Goal: Information Seeking & Learning: Learn about a topic

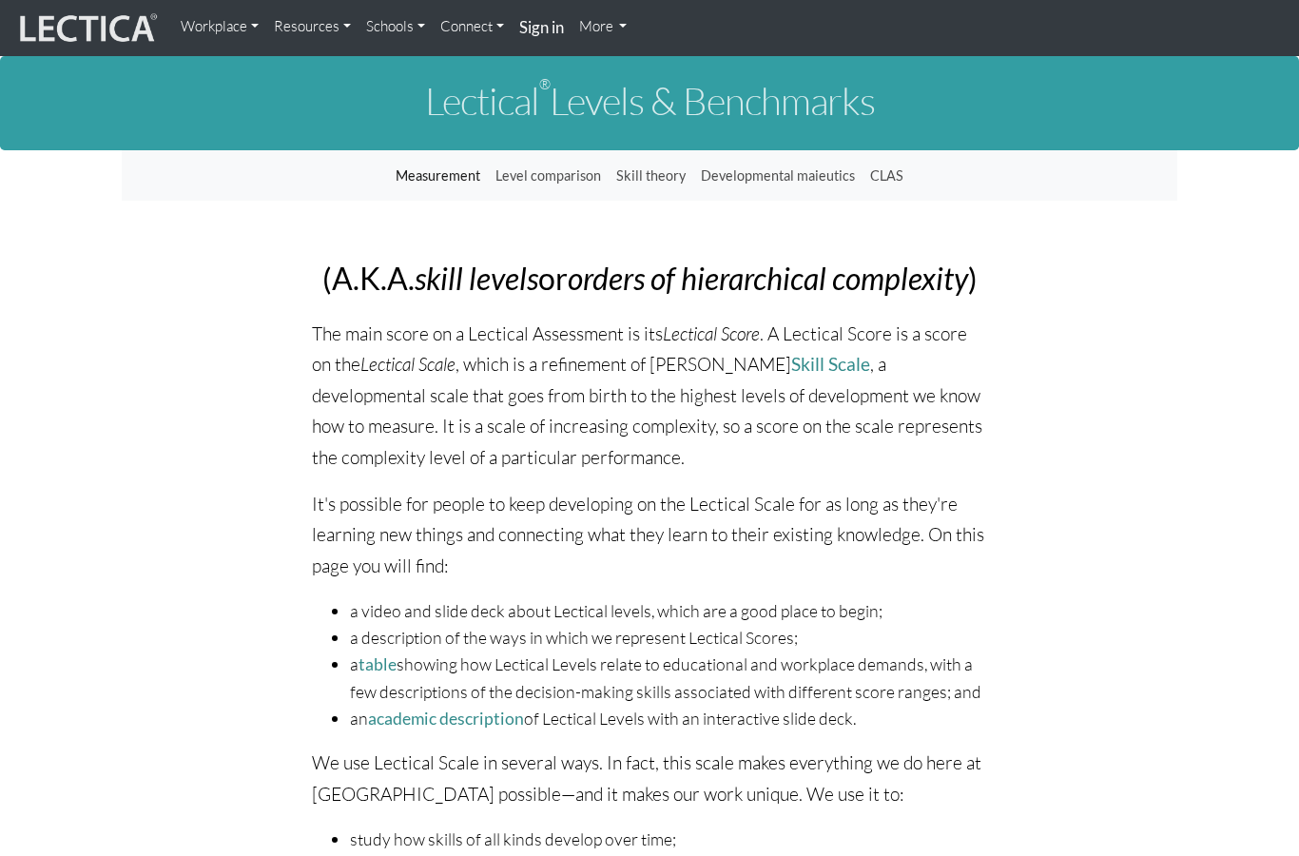
click at [90, 34] on img at bounding box center [86, 28] width 143 height 36
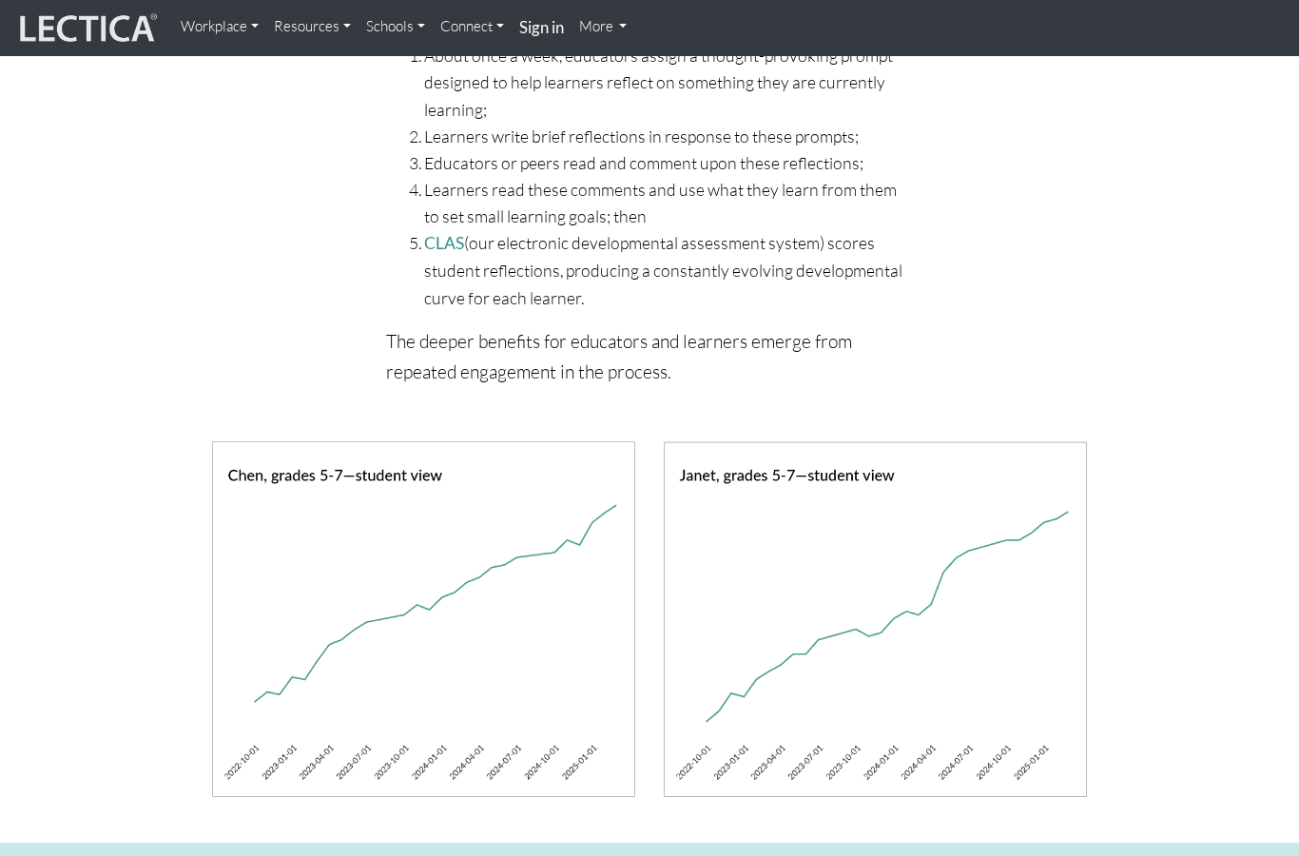
scroll to position [1090, 0]
click at [1045, 673] on img at bounding box center [875, 619] width 423 height 356
click at [1015, 754] on img at bounding box center [875, 619] width 423 height 356
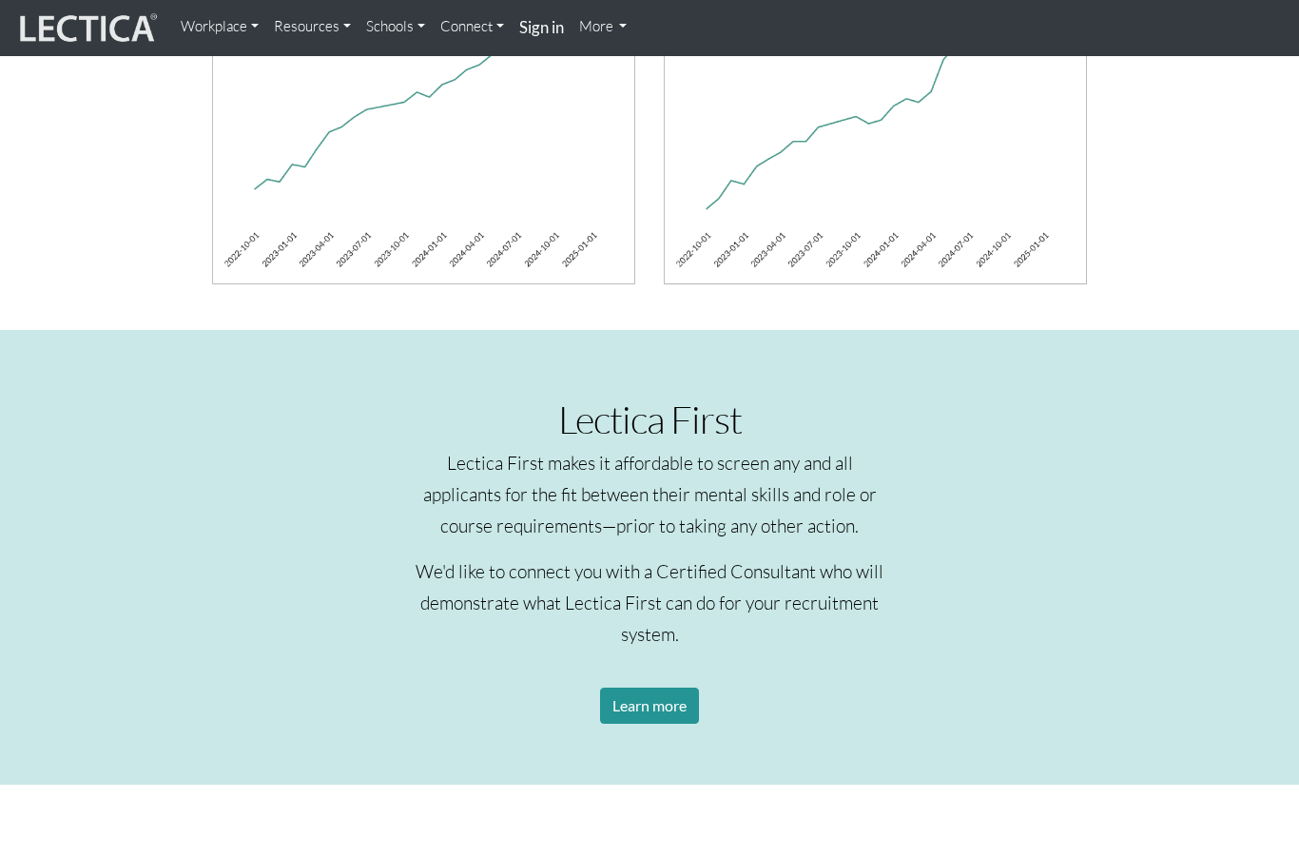
scroll to position [1596, 0]
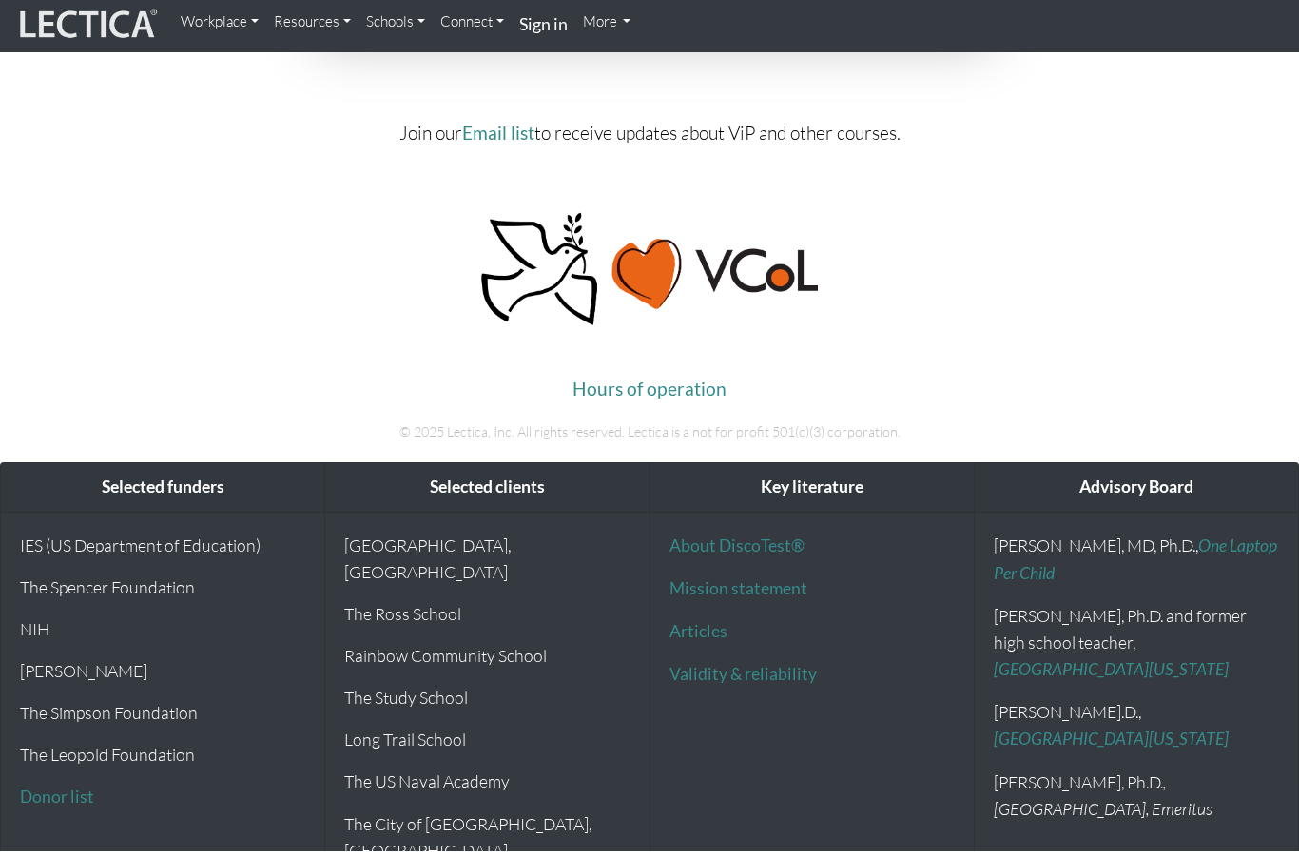
scroll to position [7909, 0]
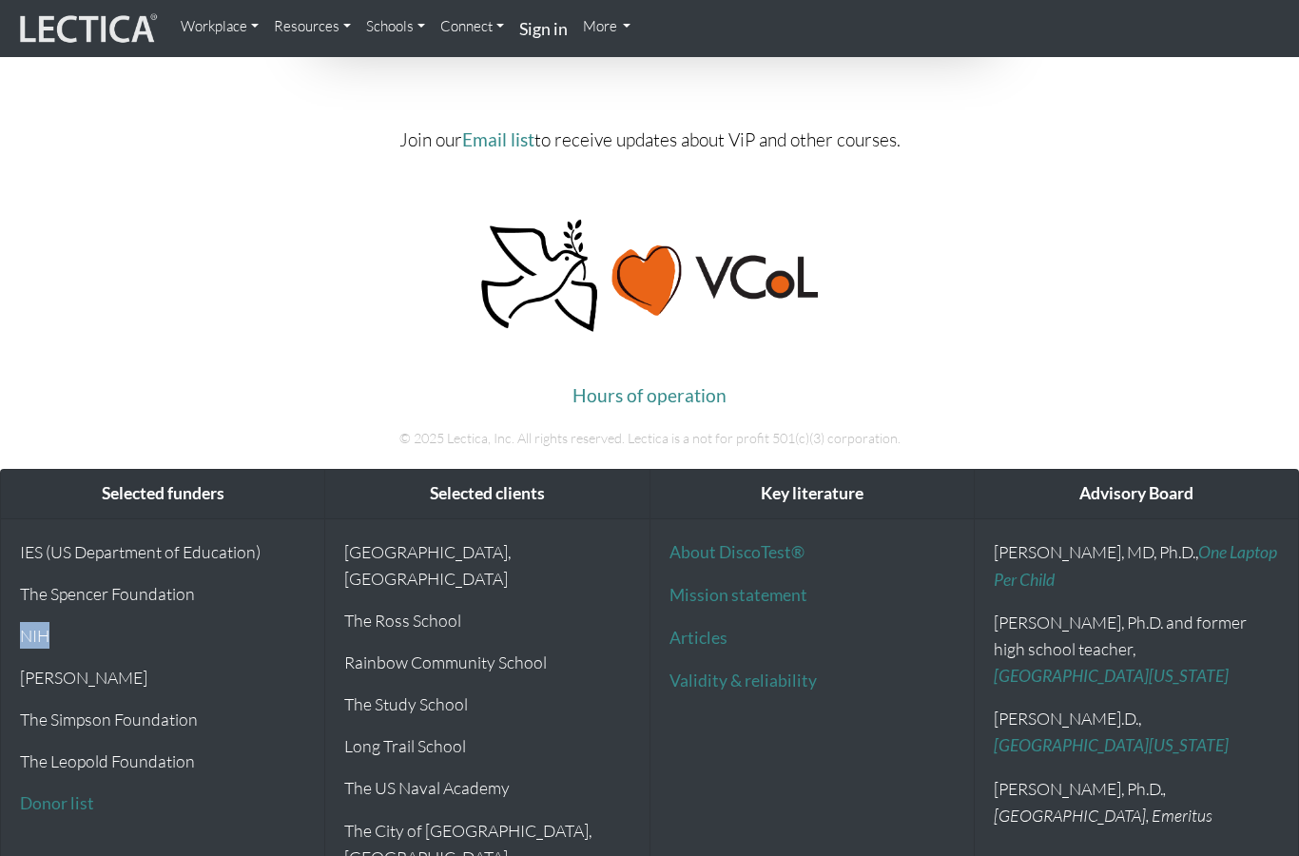
click at [141, 648] on p "NIH" at bounding box center [162, 635] width 285 height 27
click at [97, 690] on p "[PERSON_NAME]" at bounding box center [162, 677] width 285 height 27
click at [31, 648] on p "NIH" at bounding box center [162, 635] width 285 height 27
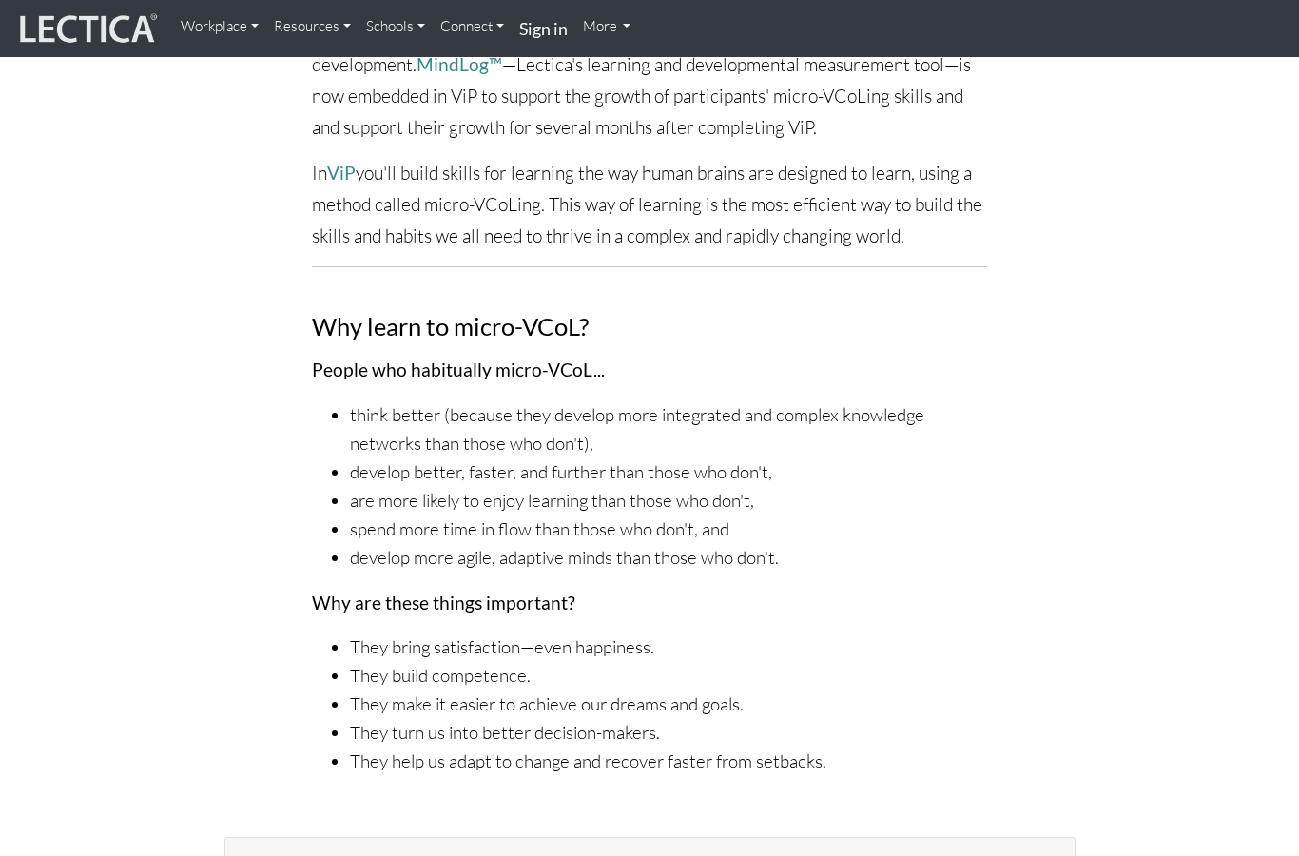
scroll to position [0, 0]
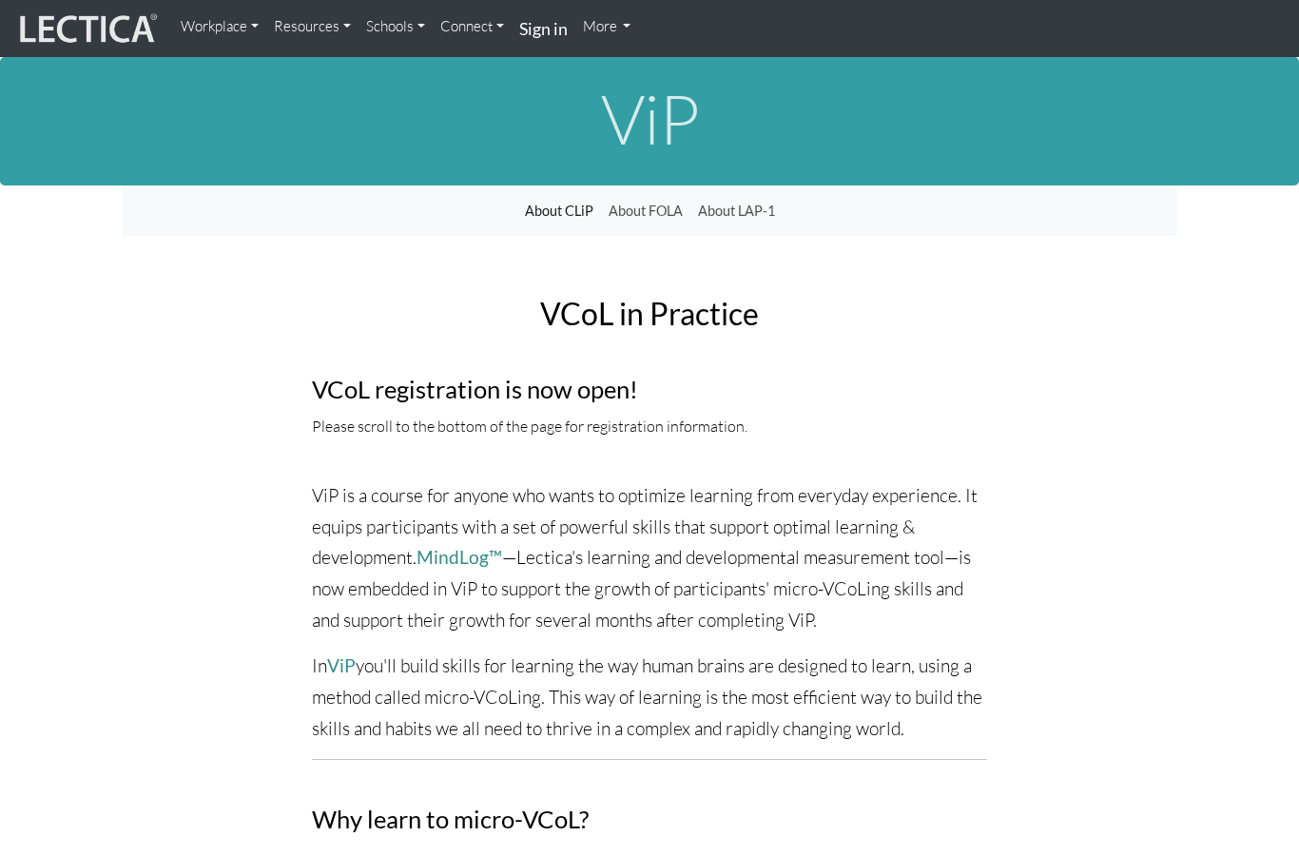
click at [884, 707] on p "In ViP you'll build skills for learning the way human brains are designed to le…" at bounding box center [649, 696] width 675 height 93
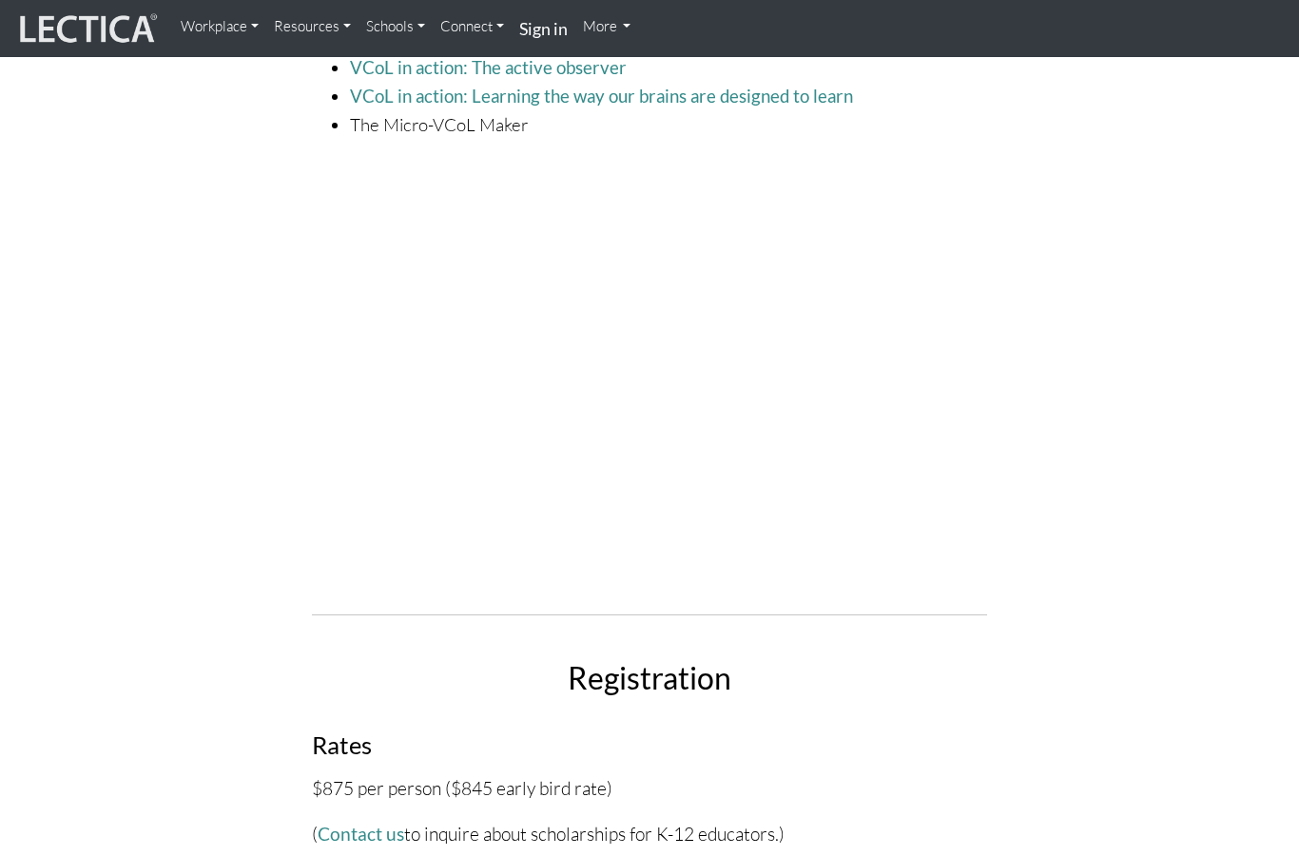
scroll to position [5372, 0]
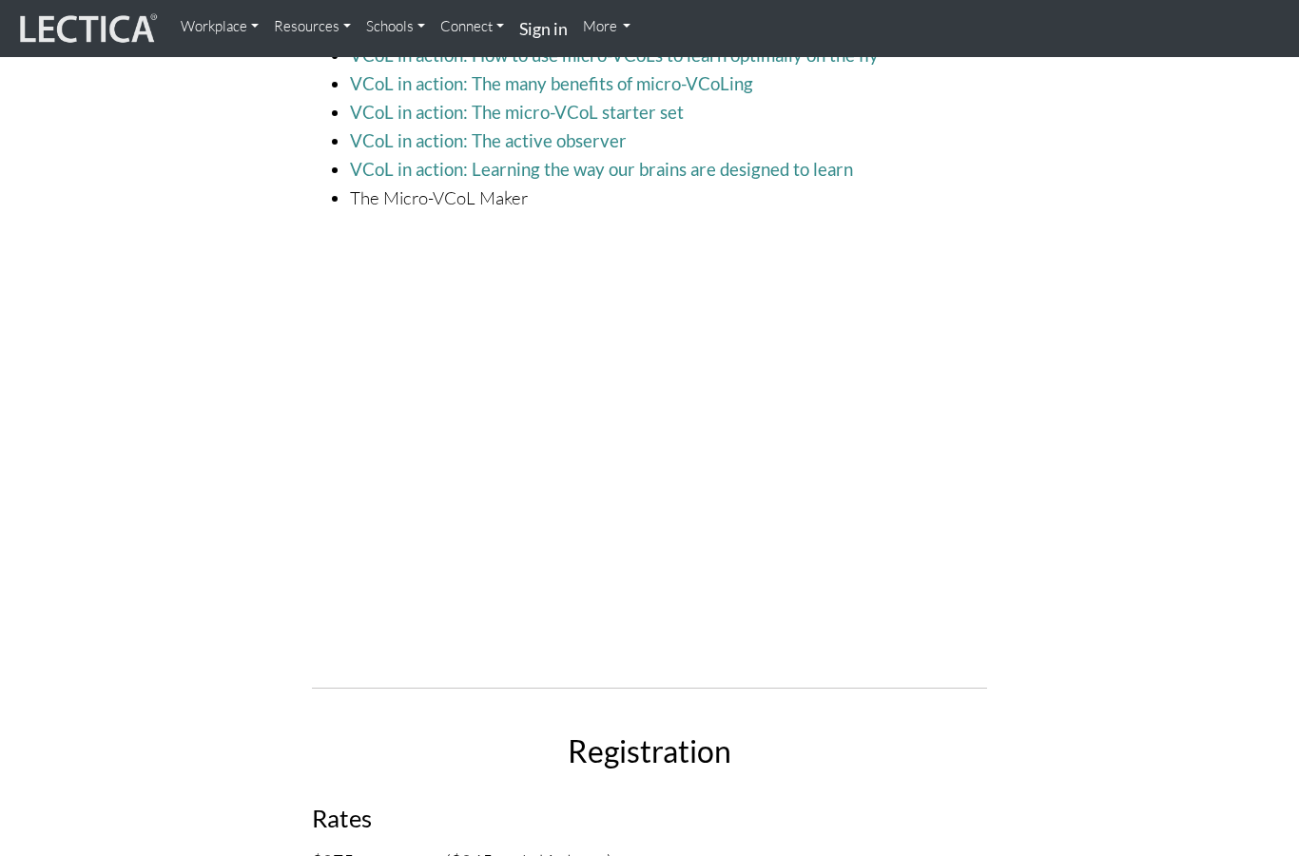
click at [1083, 501] on div "ViP syllabus ViP is a minimally disruptive 6-week course that helps participant…" at bounding box center [649, 578] width 1055 height 4076
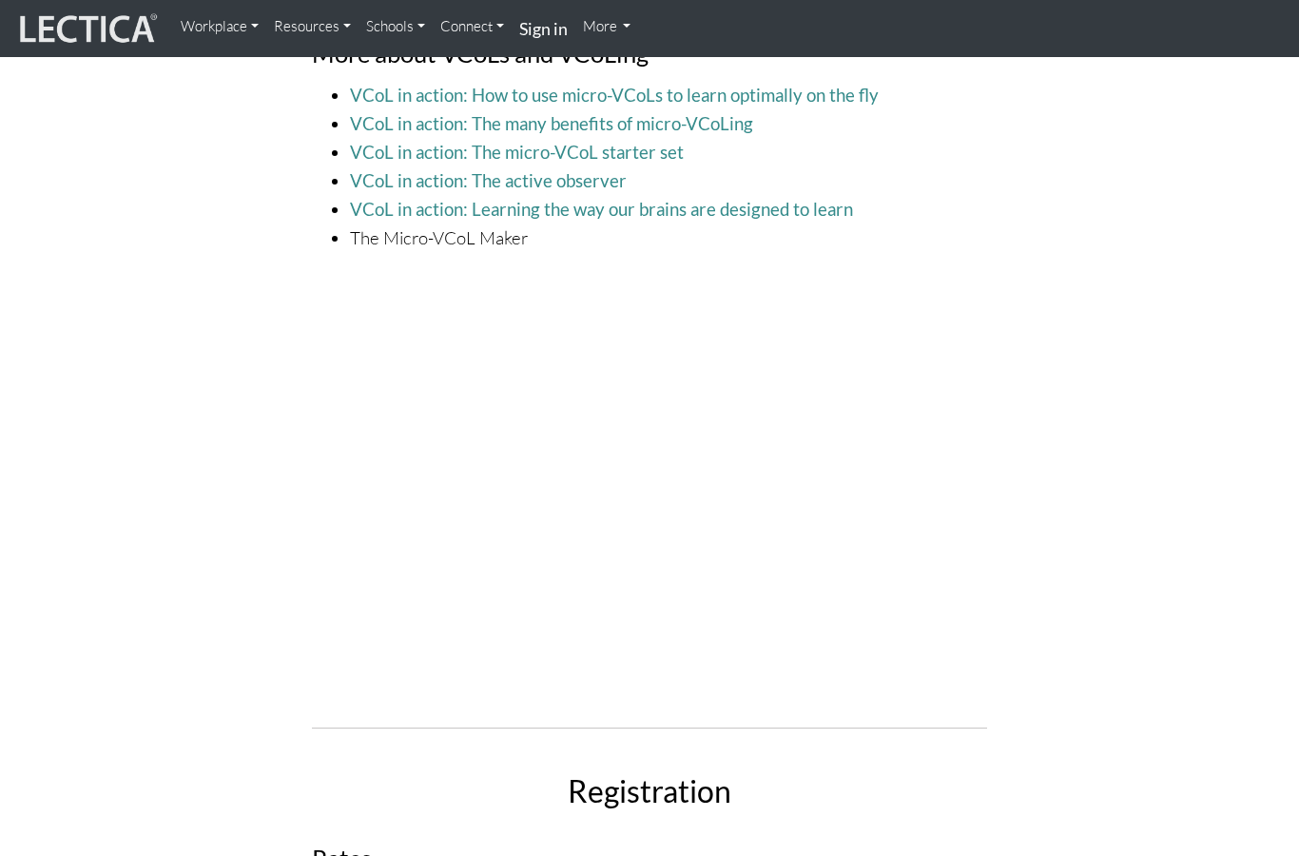
scroll to position [5317, 0]
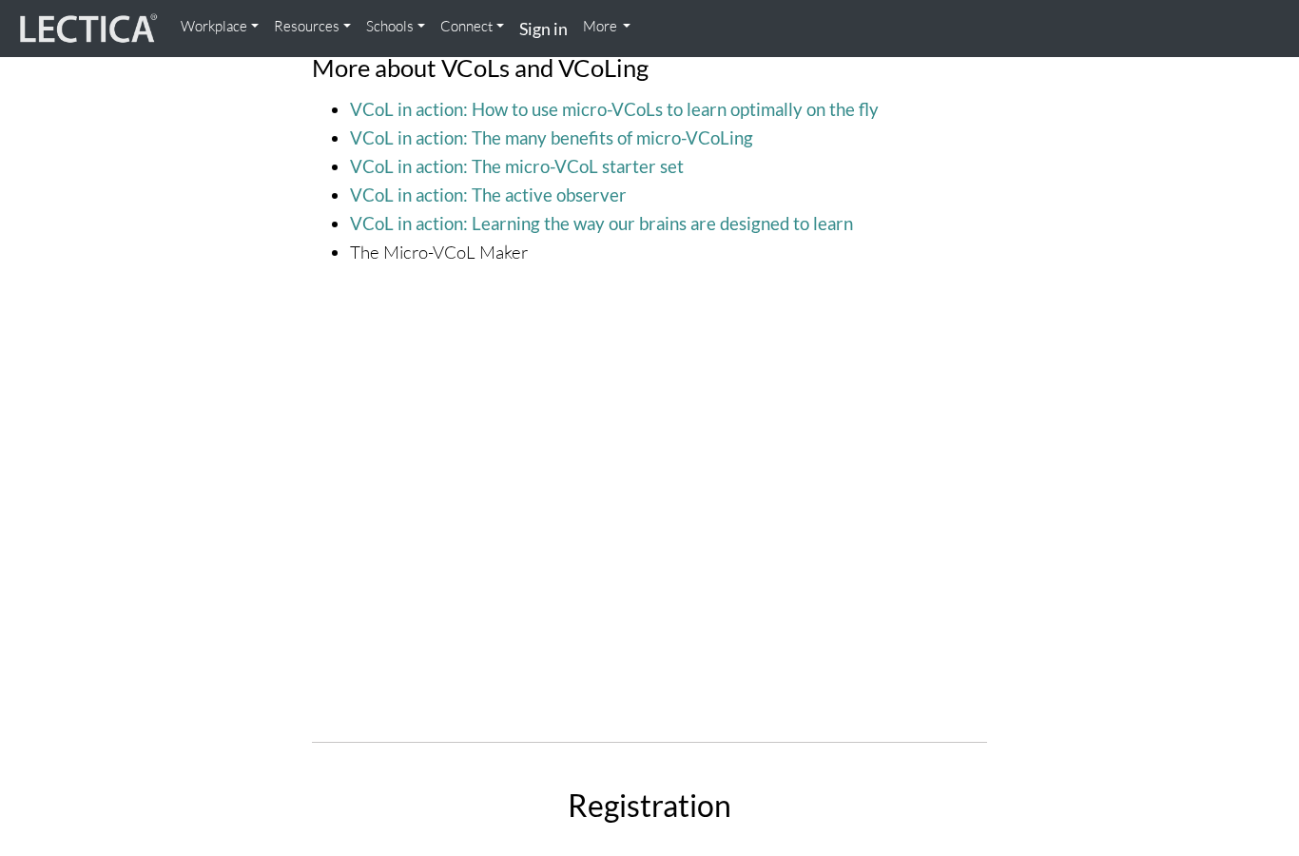
click at [1058, 503] on div "ViP syllabus ViP is a minimally disruptive 6-week course that helps participant…" at bounding box center [649, 633] width 1055 height 4076
click at [1074, 536] on div "ViP syllabus ViP is a minimally disruptive 6-week course that helps participant…" at bounding box center [649, 633] width 1055 height 4076
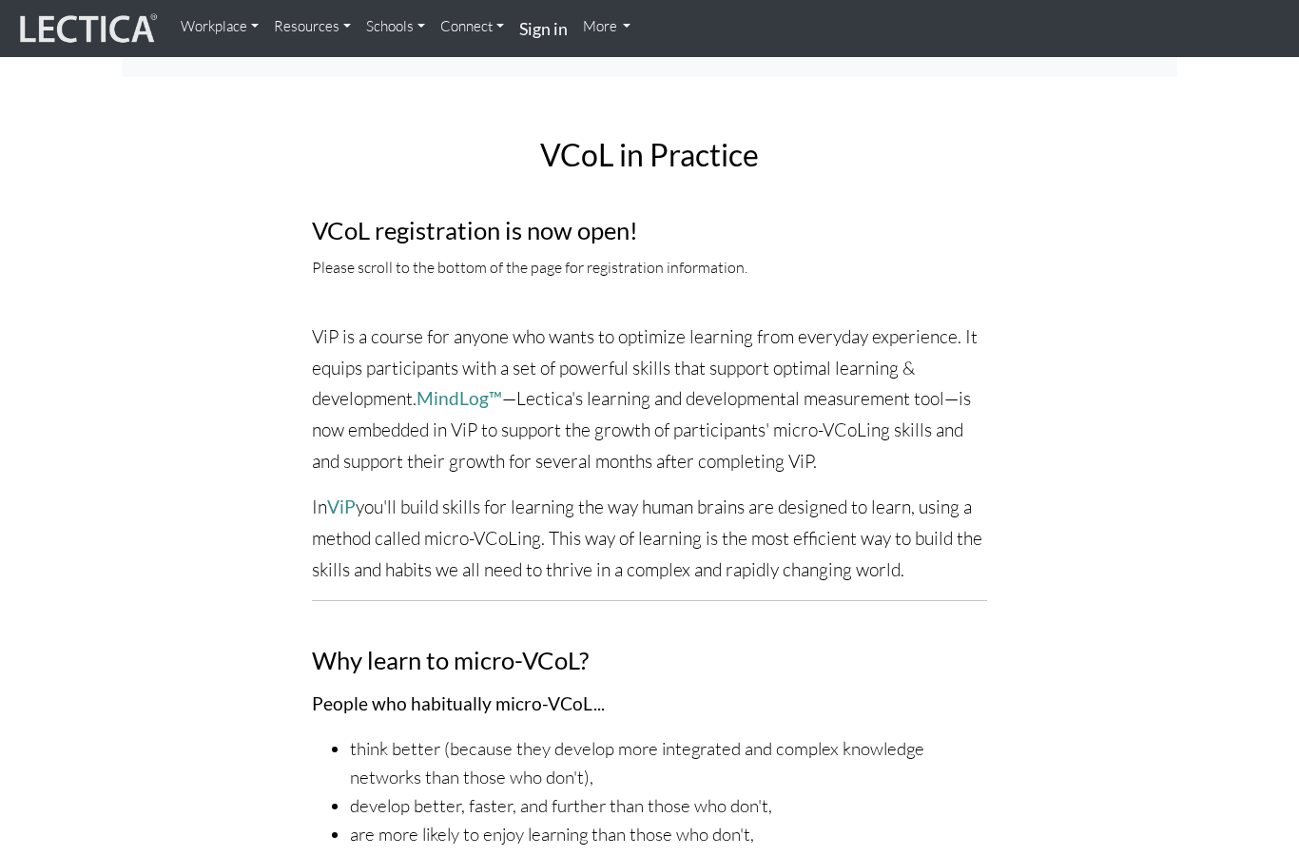
scroll to position [0, 0]
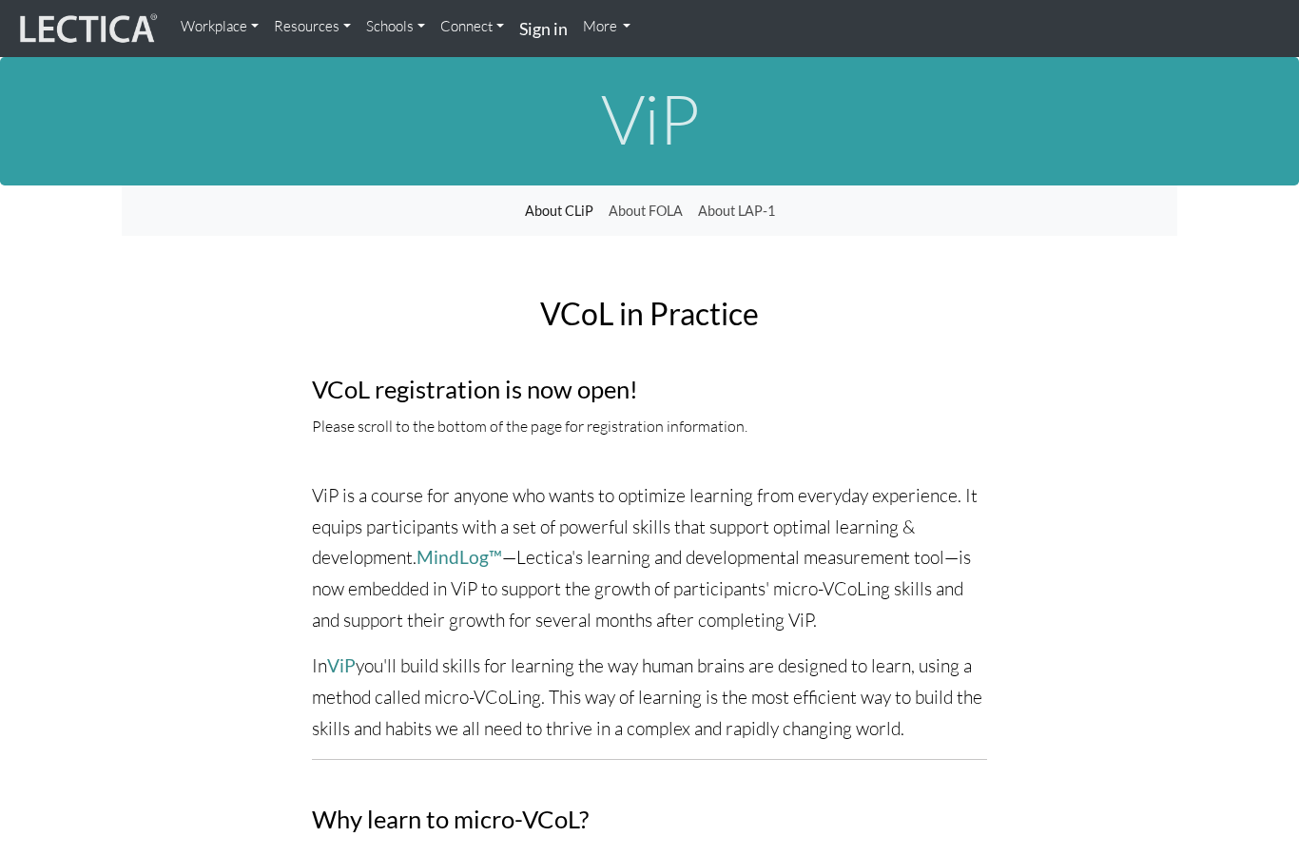
click at [254, 10] on link "Workplace" at bounding box center [219, 27] width 93 height 38
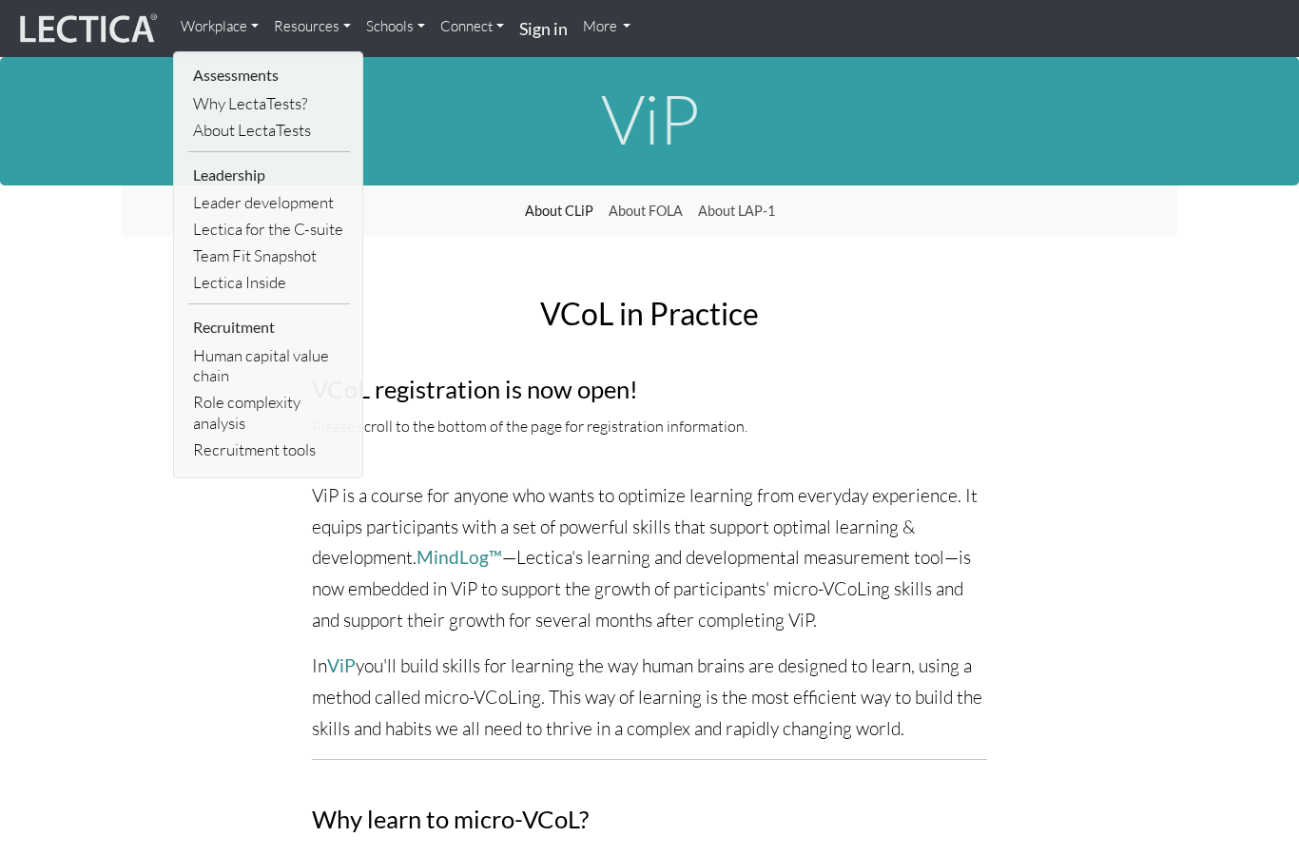
click at [623, 27] on link "More" at bounding box center [607, 27] width 64 height 38
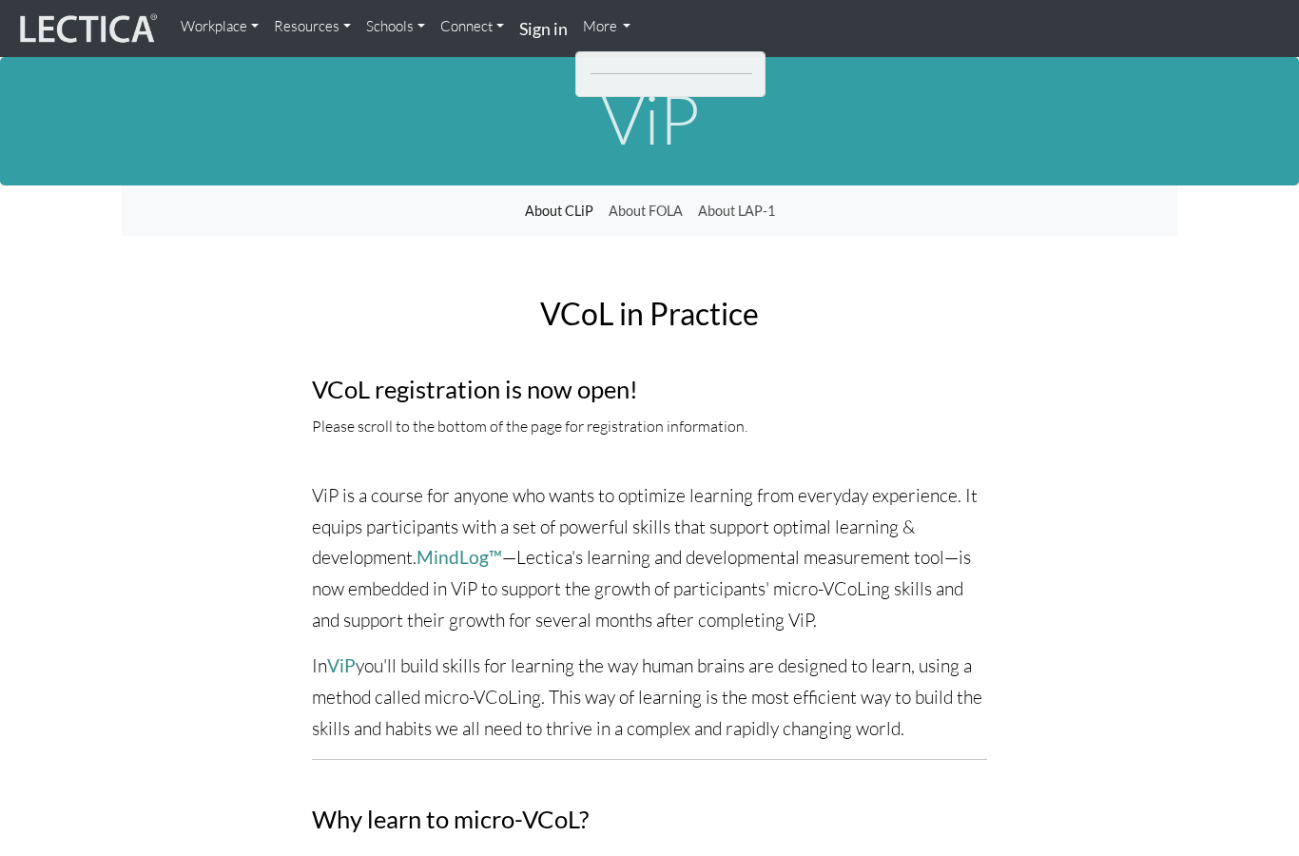
click at [630, 13] on link "More" at bounding box center [607, 27] width 64 height 38
click at [613, 28] on link "More" at bounding box center [607, 27] width 64 height 38
click at [638, 20] on link "More" at bounding box center [607, 27] width 64 height 38
click at [503, 24] on link "Connect" at bounding box center [472, 27] width 79 height 38
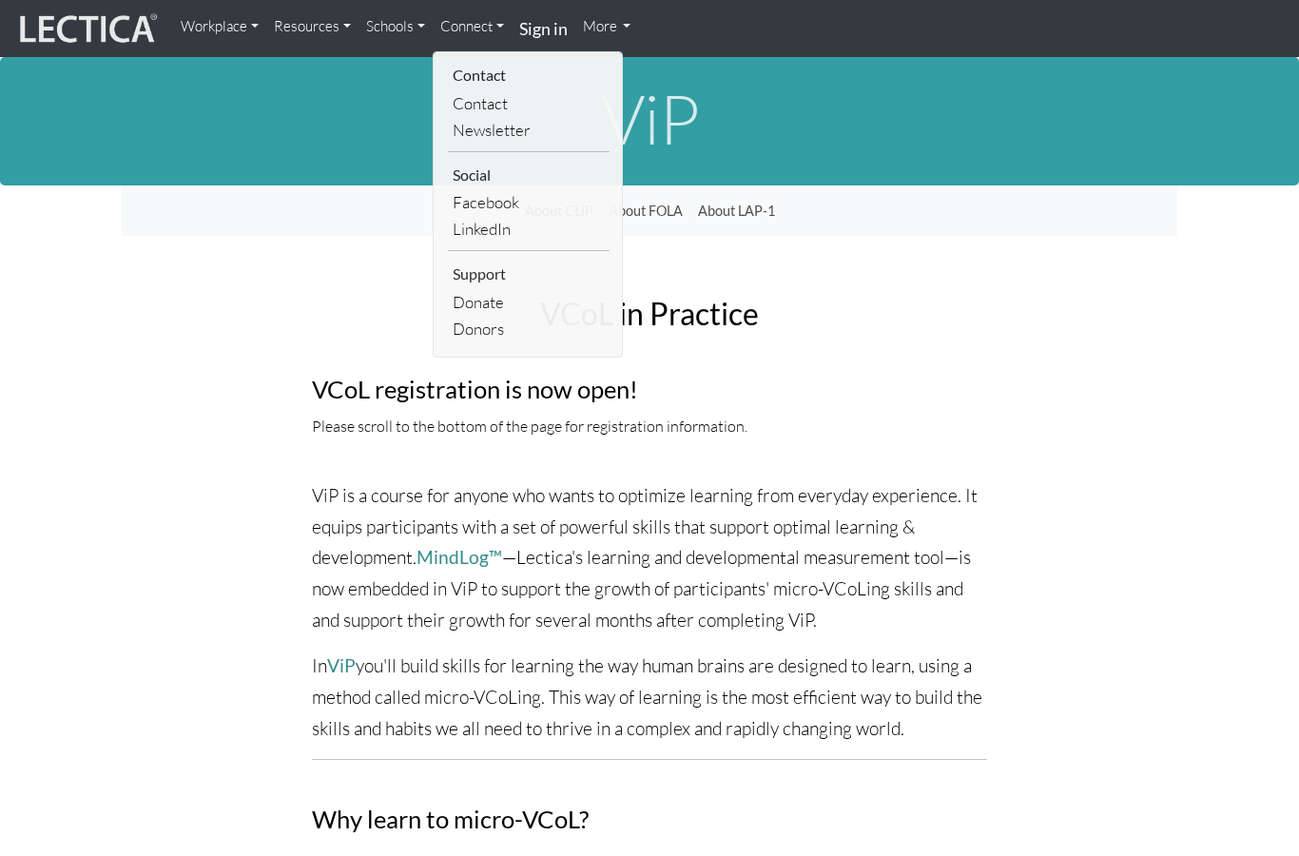
click at [511, 96] on link "Contact" at bounding box center [529, 103] width 162 height 27
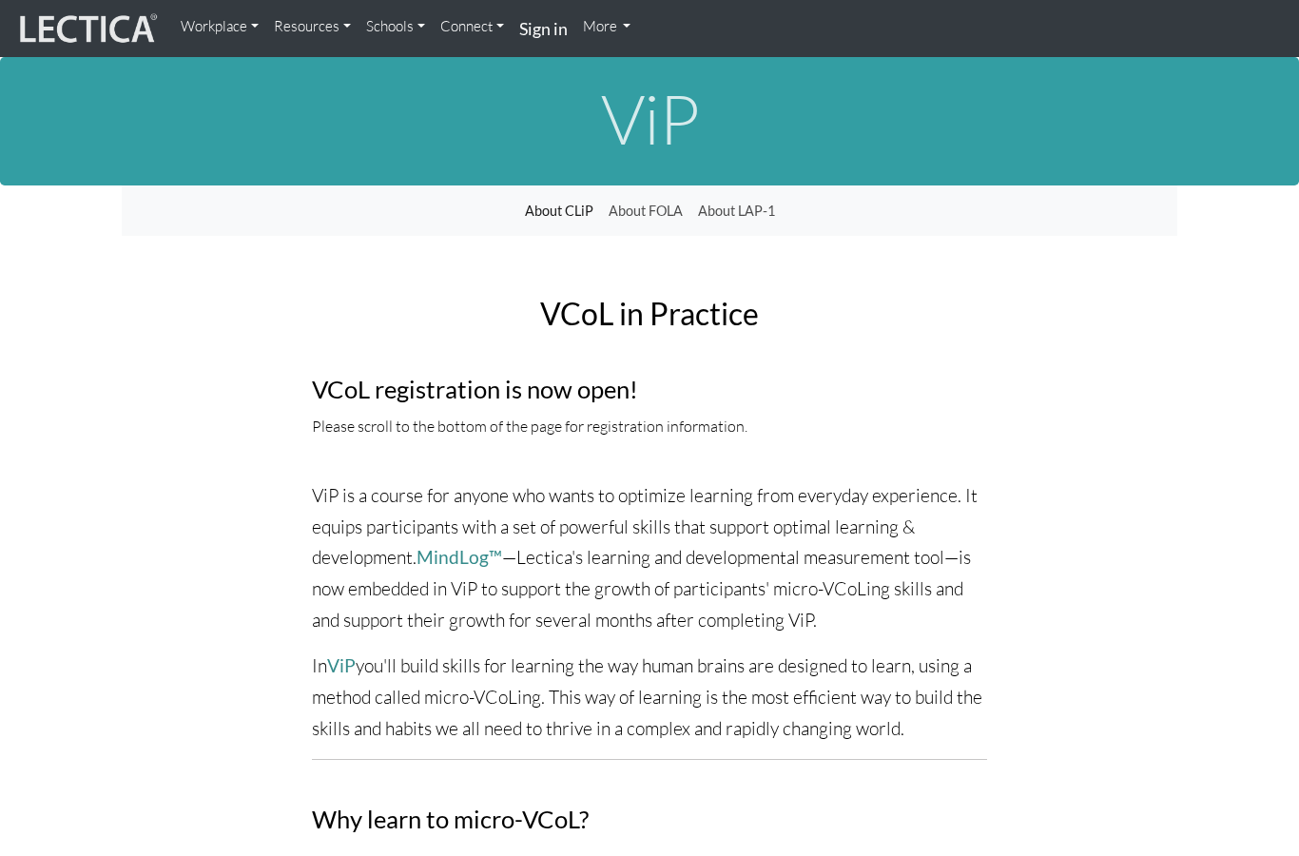
click at [238, 29] on link "Workplace" at bounding box center [219, 27] width 93 height 38
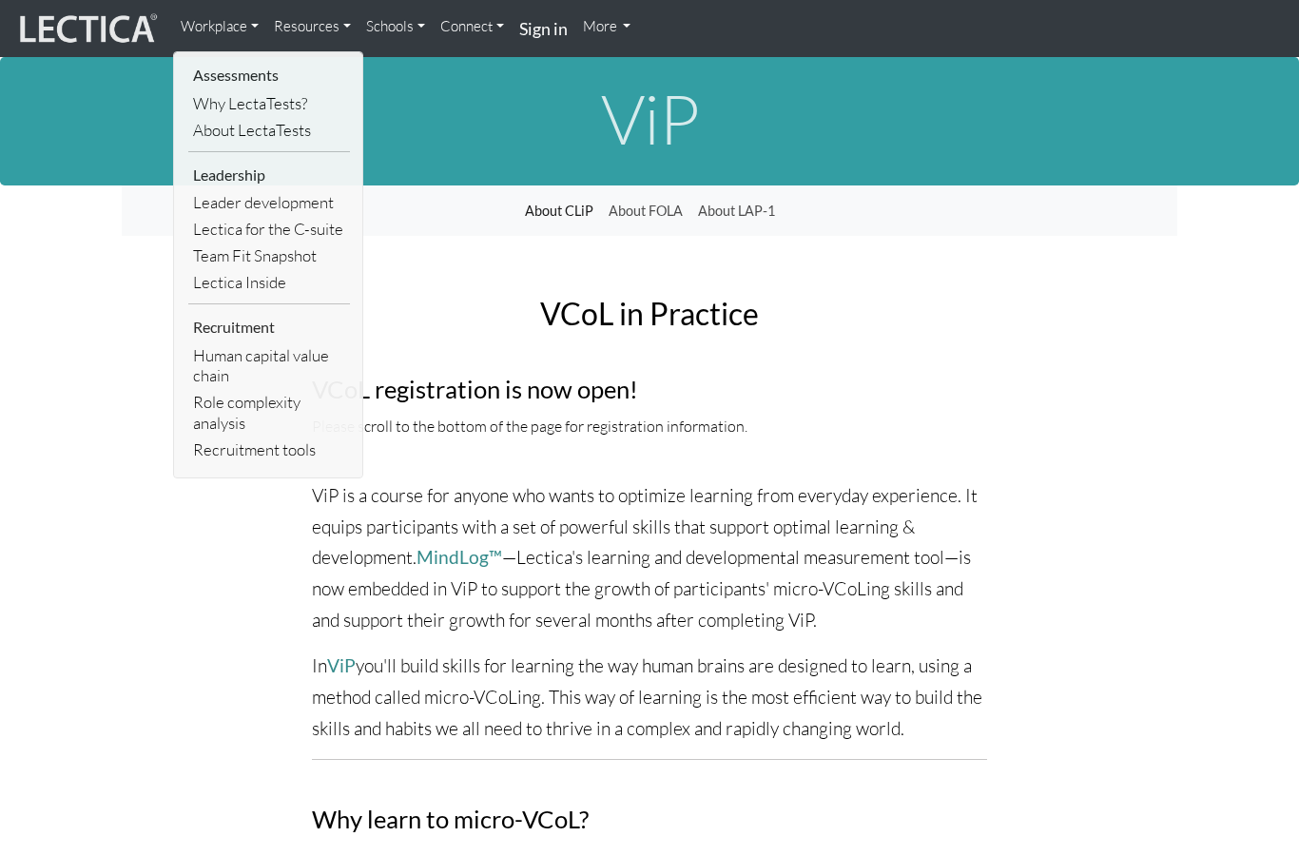
click at [71, 36] on img at bounding box center [86, 28] width 143 height 36
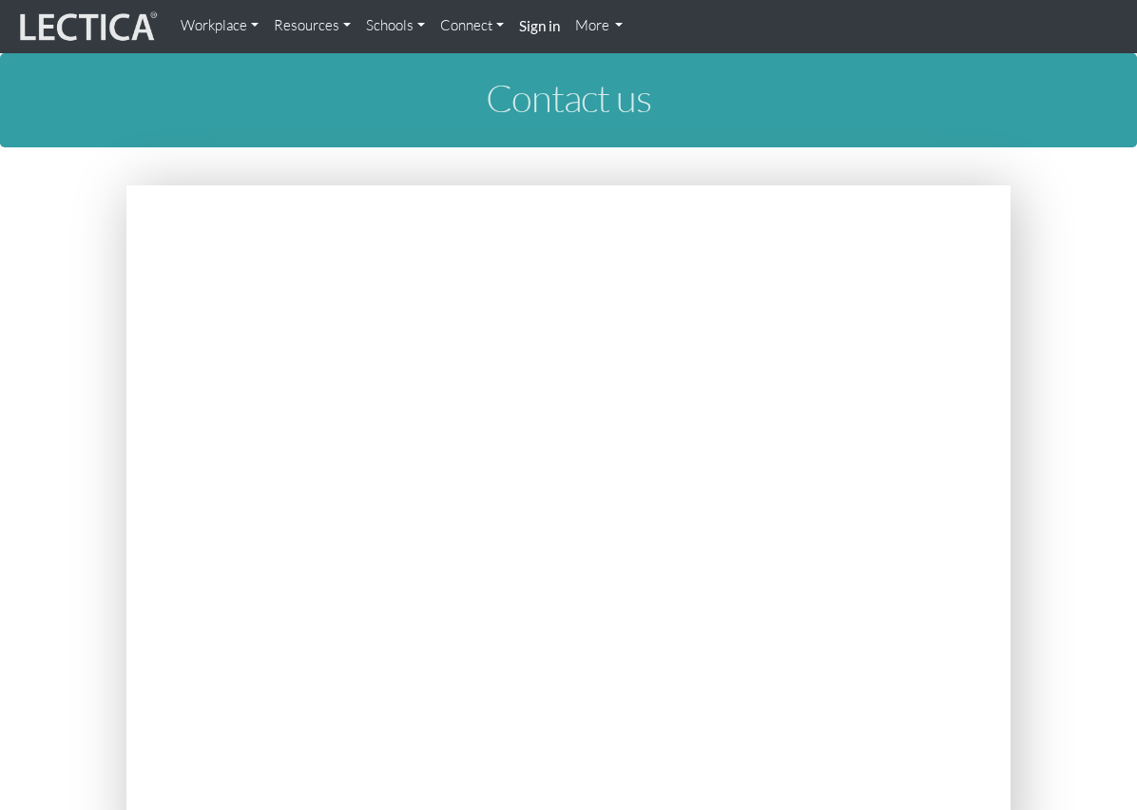
click at [401, 33] on link "Schools" at bounding box center [395, 26] width 74 height 37
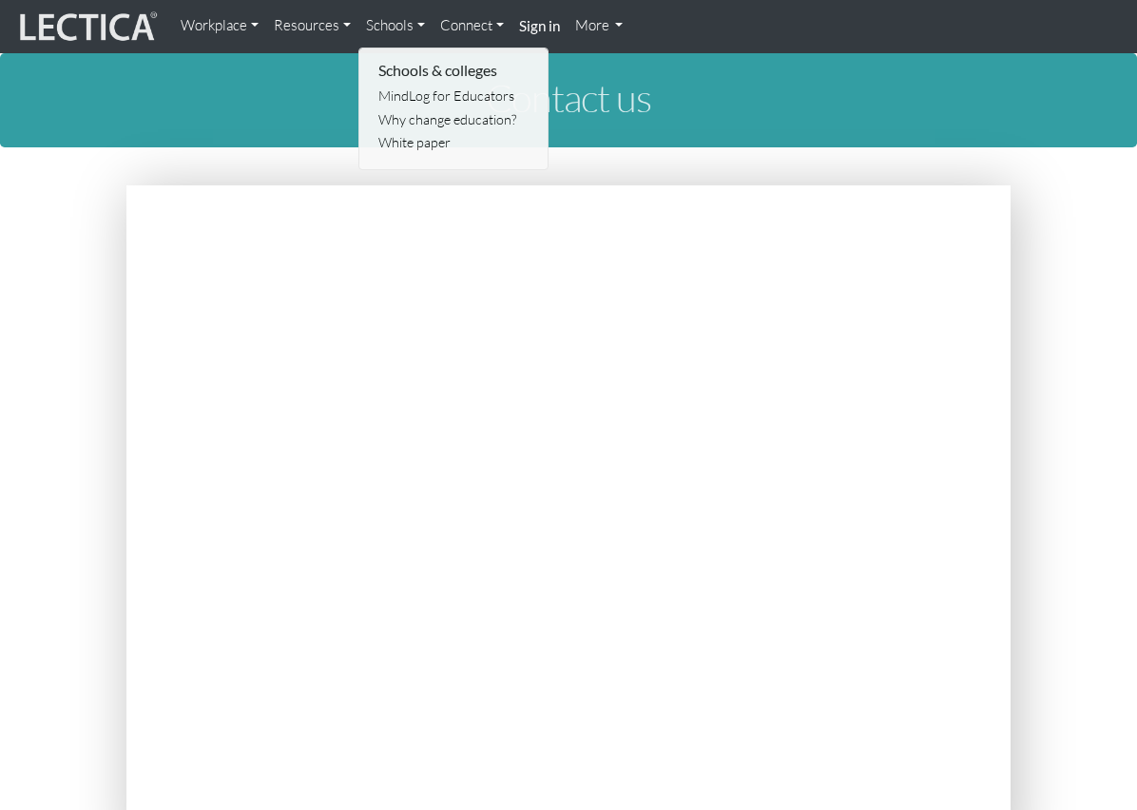
click at [270, 107] on h1 "Contact us" at bounding box center [568, 98] width 884 height 42
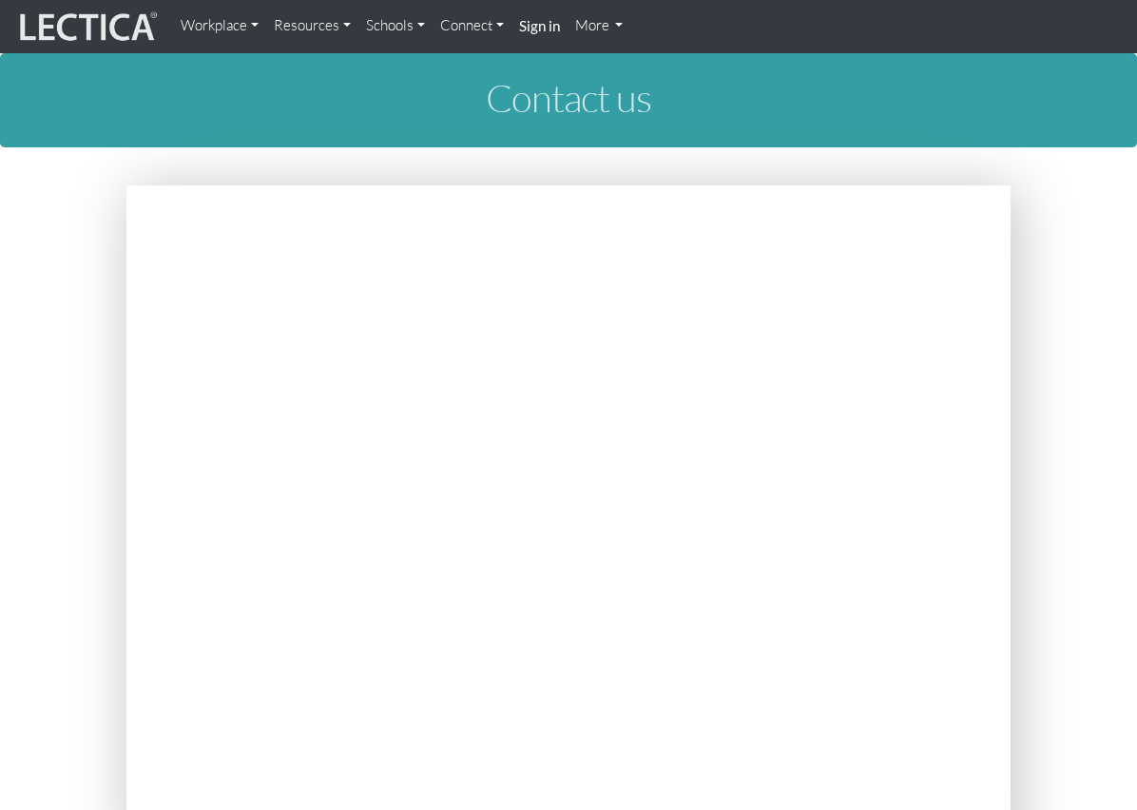
click at [98, 36] on img at bounding box center [86, 27] width 143 height 36
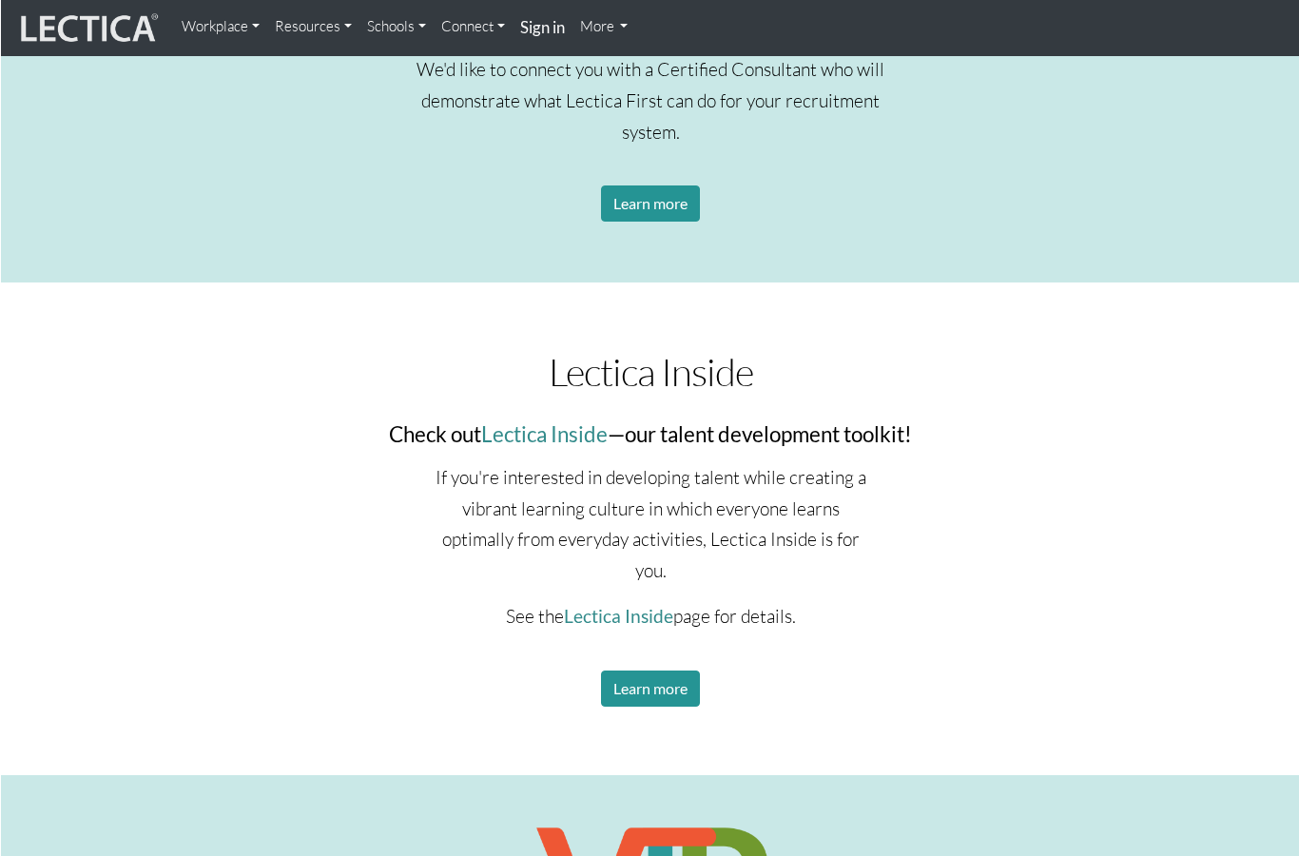
scroll to position [2104, 0]
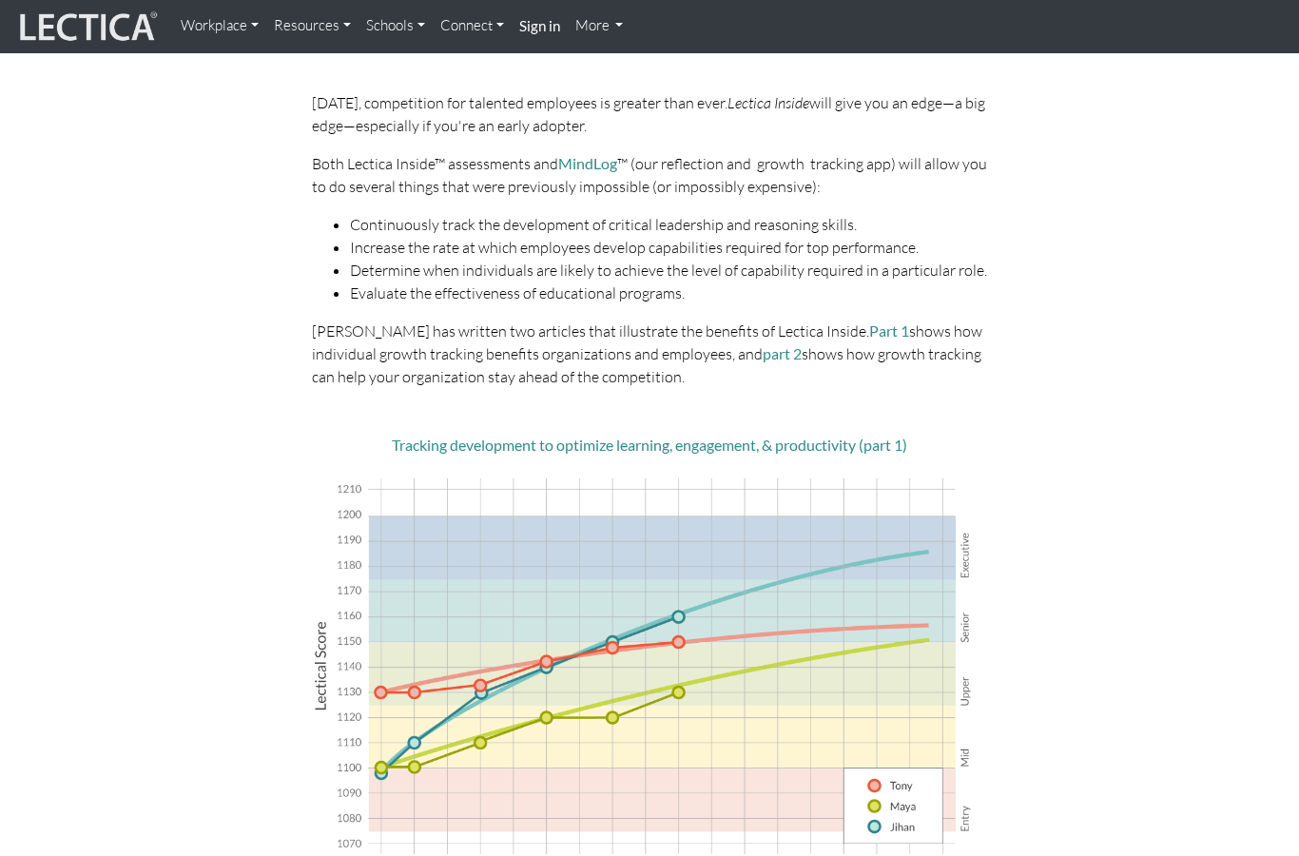
scroll to position [300, 0]
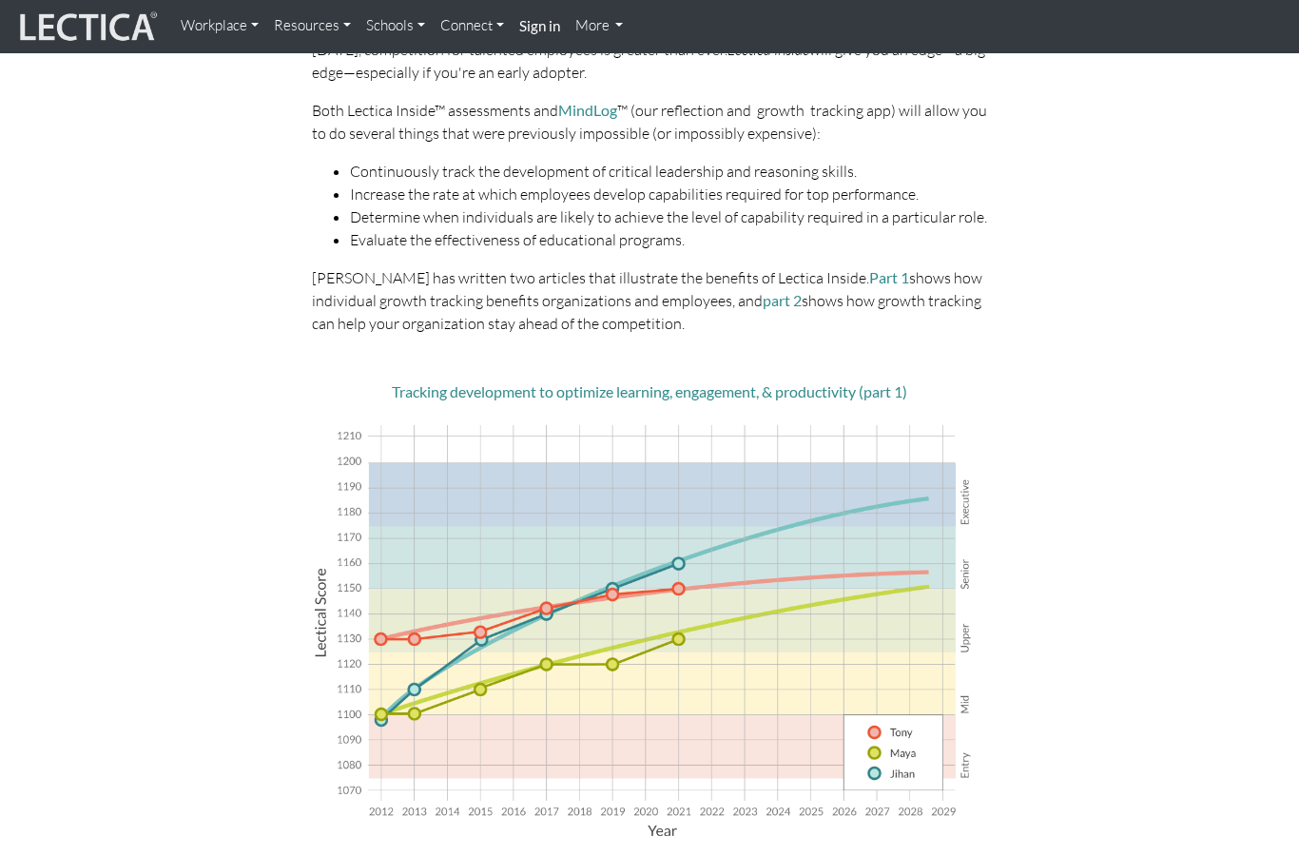
click at [195, 473] on div "Track & support employee development at scale [DATE], competition for talented …" at bounding box center [649, 655] width 1055 height 1425
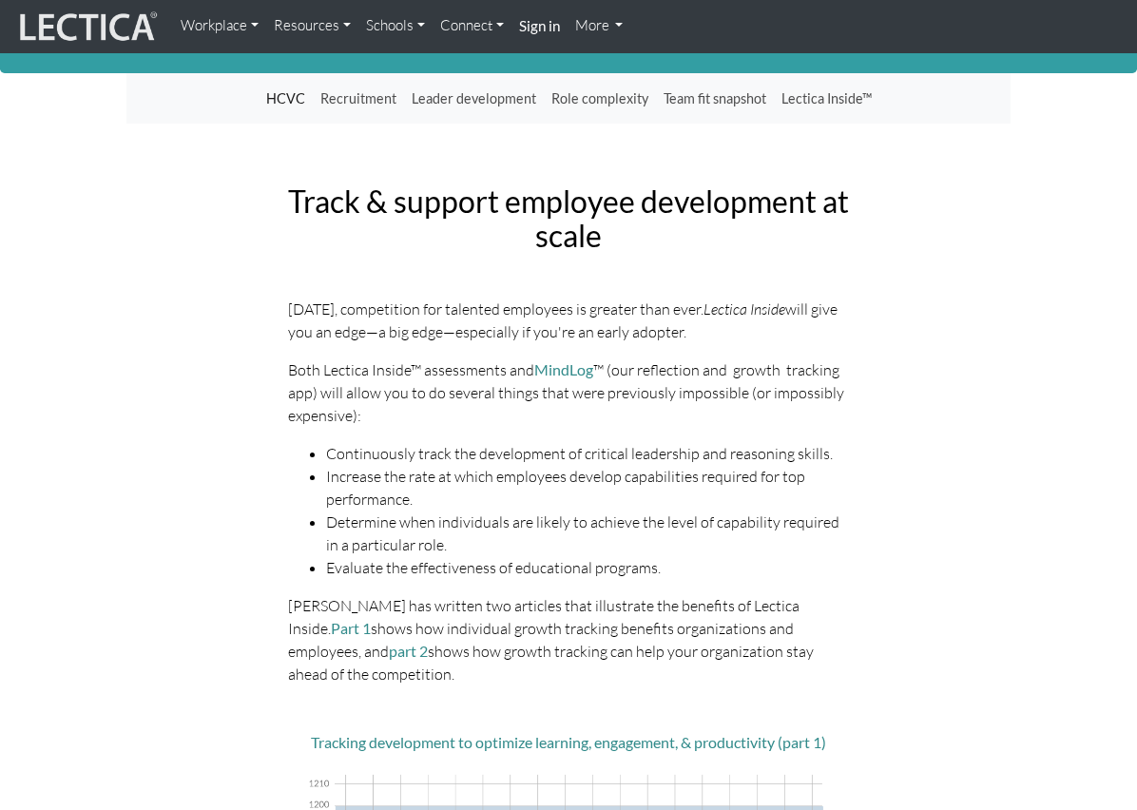
scroll to position [74, 0]
